Goal: Task Accomplishment & Management: Manage account settings

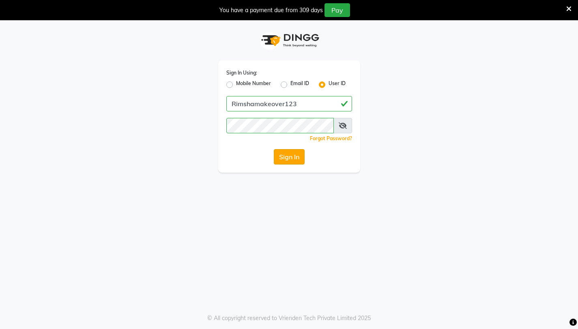
click at [295, 160] on button "Sign In" at bounding box center [289, 156] width 31 height 15
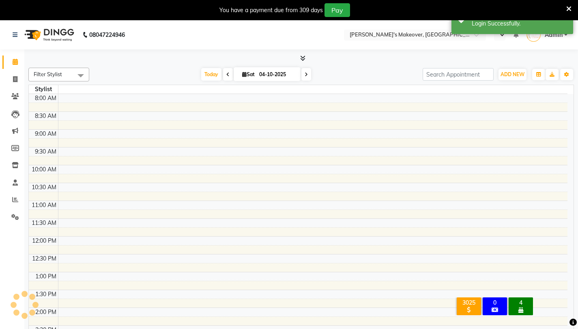
select select "en"
